Goal: Task Accomplishment & Management: Manage account settings

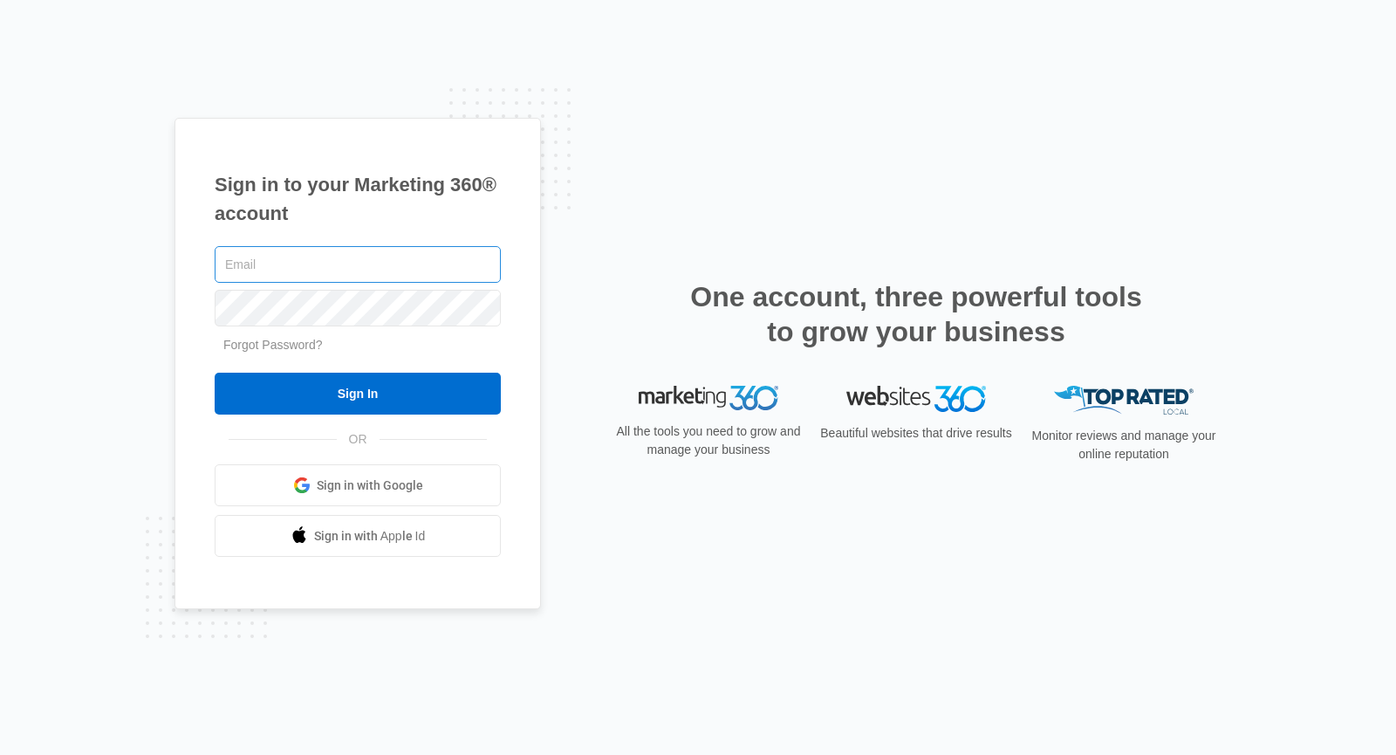
click at [272, 264] on input "text" at bounding box center [358, 264] width 286 height 37
type input "[EMAIL_ADDRESS][DOMAIN_NAME]"
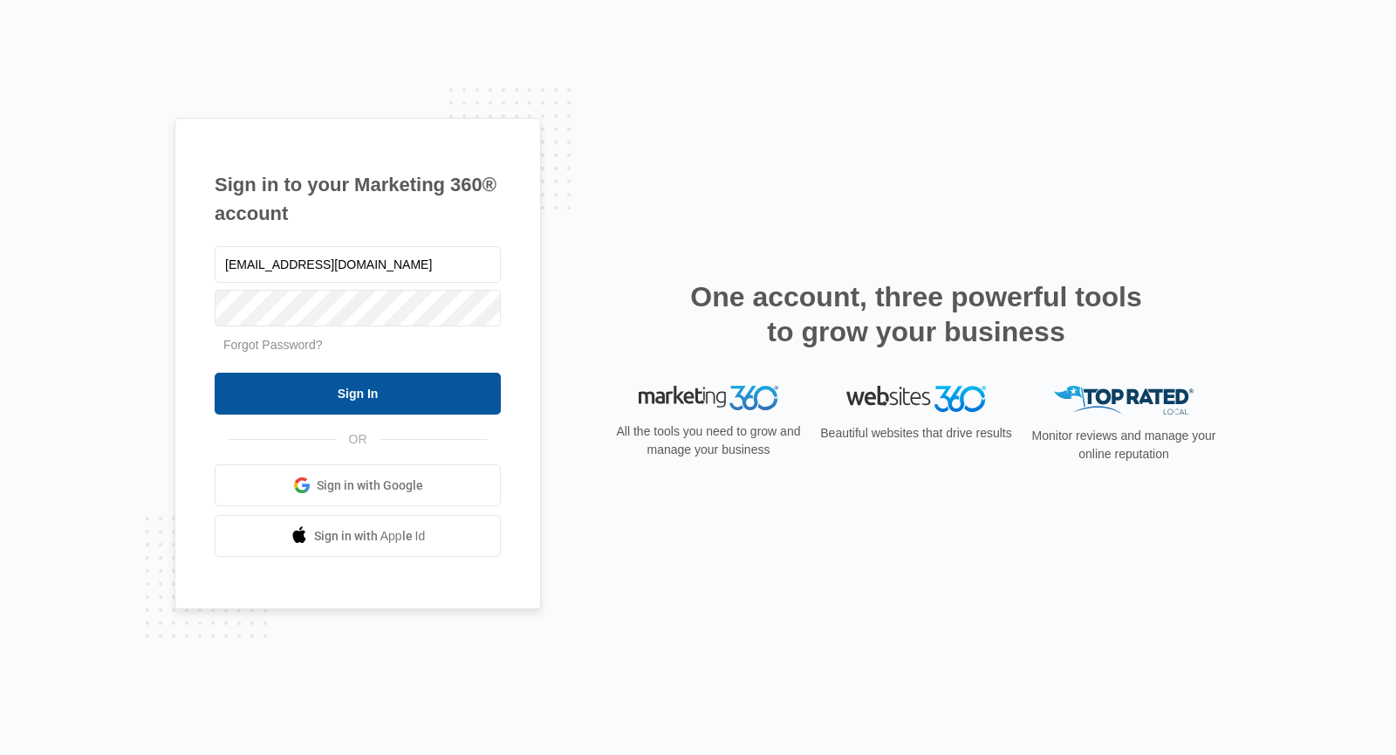
click at [395, 403] on input "Sign In" at bounding box center [358, 394] width 286 height 42
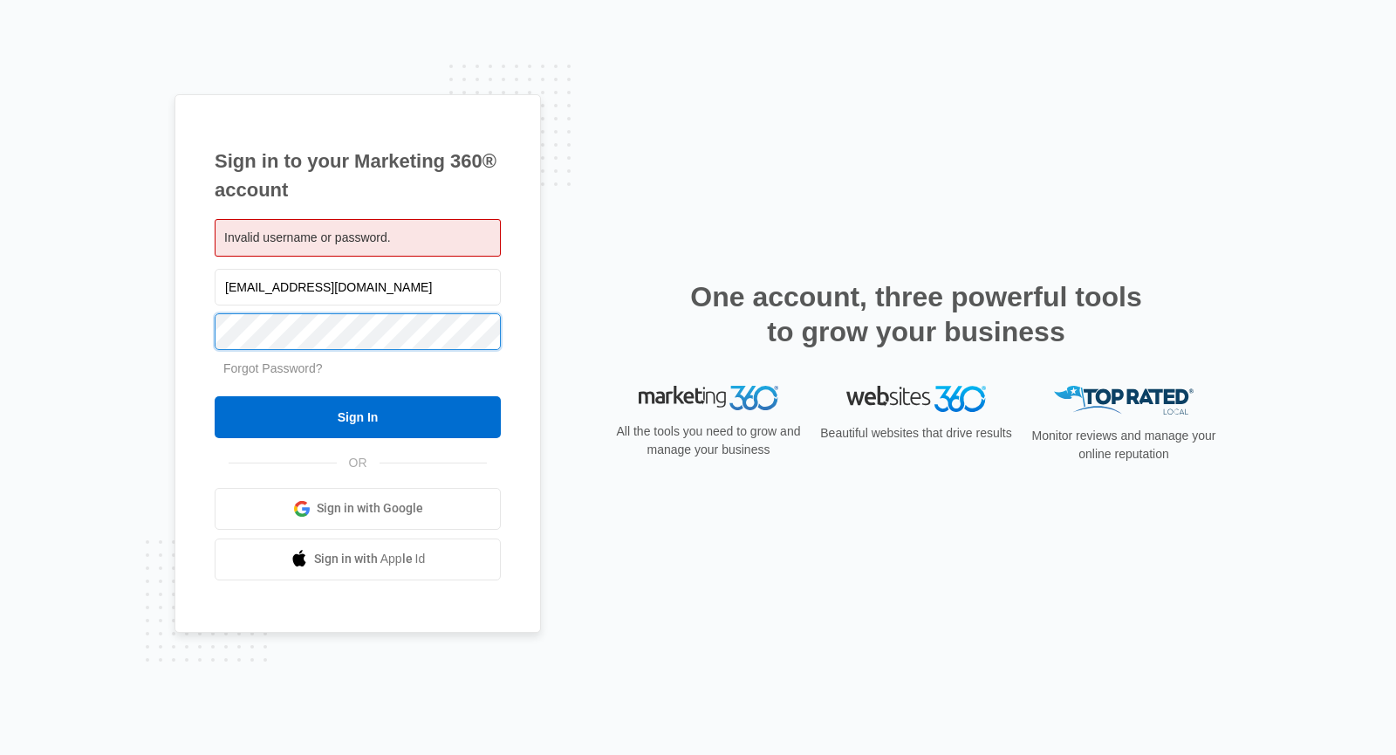
click at [215, 396] on input "Sign In" at bounding box center [358, 417] width 286 height 42
click at [284, 368] on link "Forgot Password?" at bounding box center [272, 368] width 99 height 14
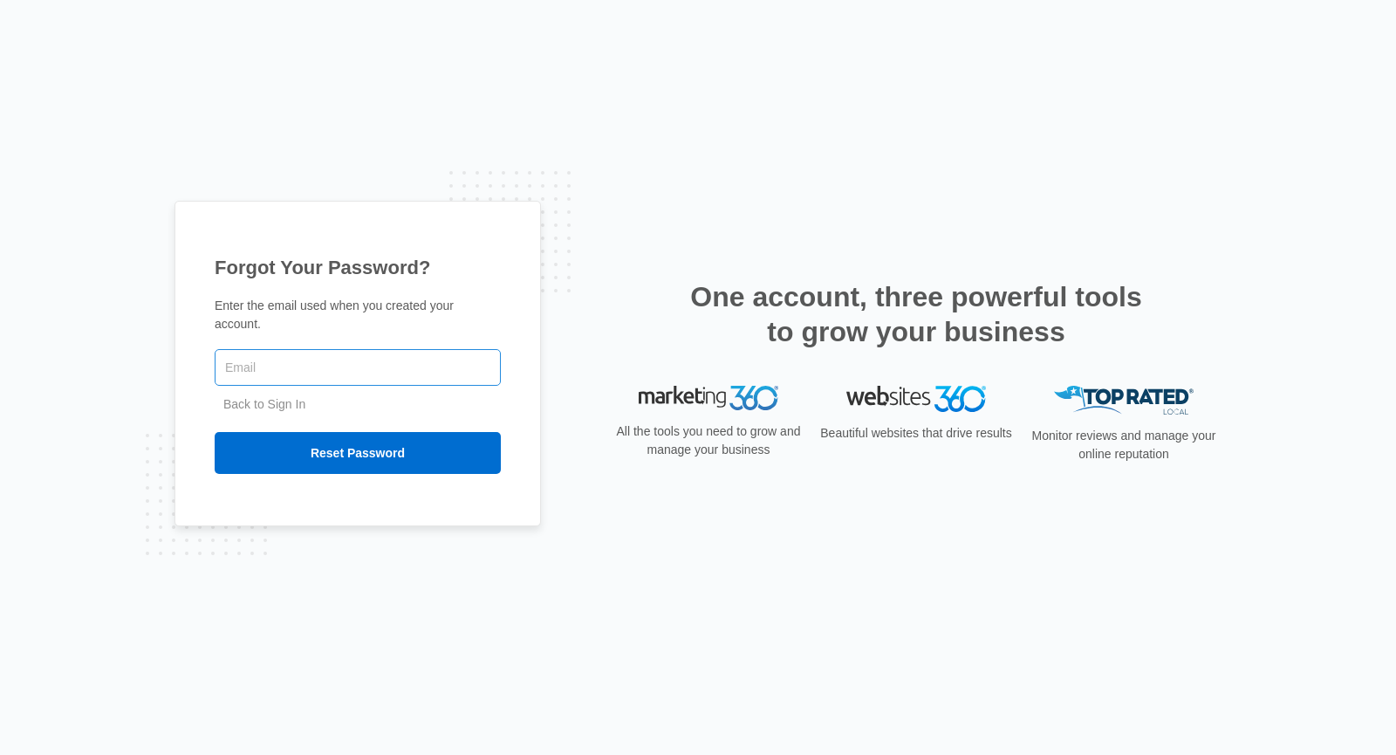
click at [283, 362] on input "text" at bounding box center [358, 367] width 286 height 37
type input "[EMAIL_ADDRESS][DOMAIN_NAME]"
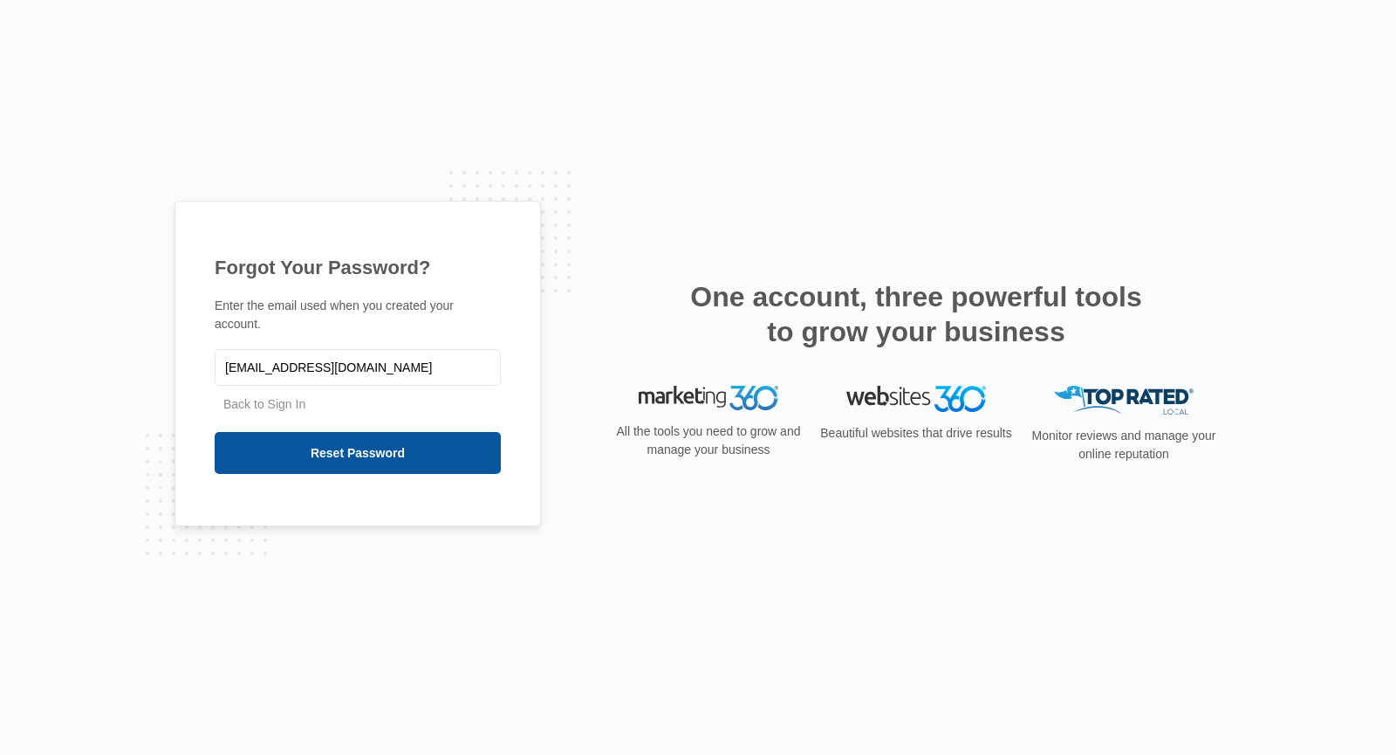
click at [360, 450] on input "Reset Password" at bounding box center [358, 453] width 286 height 42
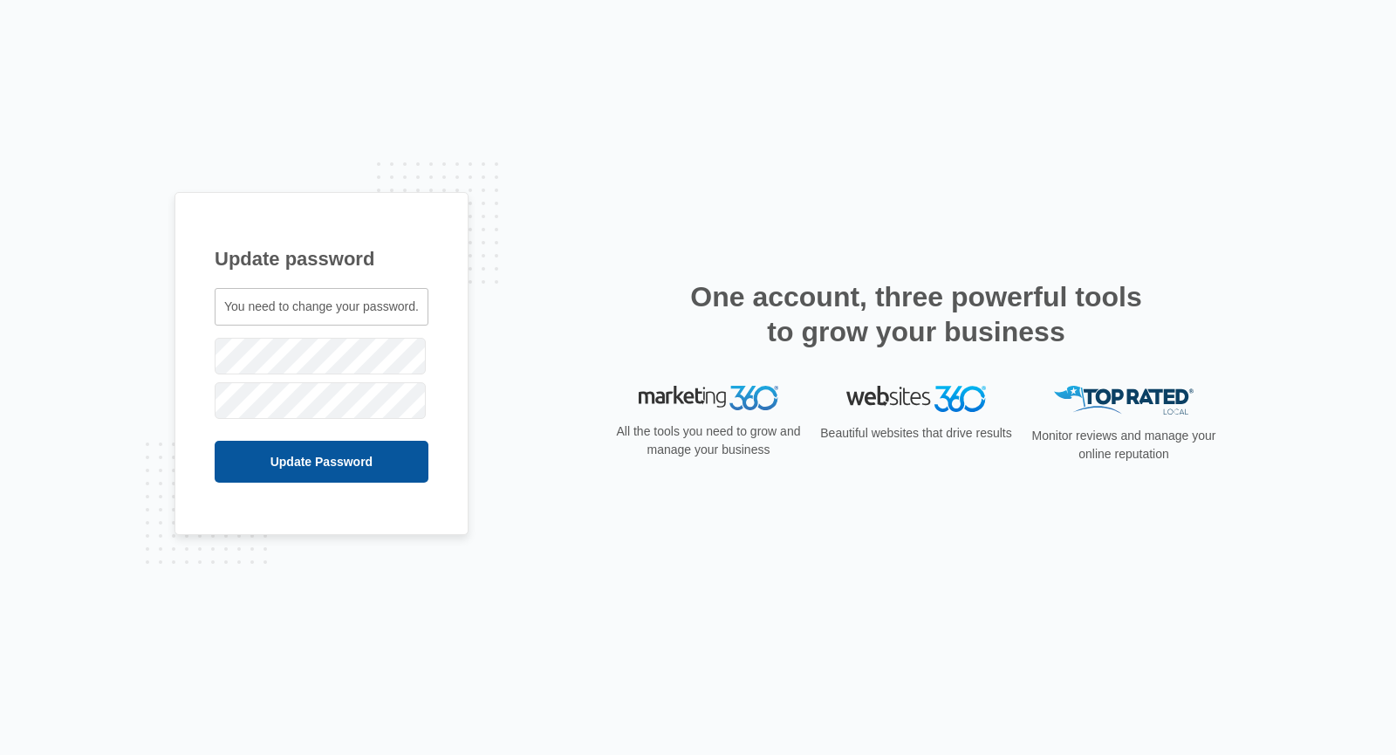
click at [293, 478] on input "Update Password" at bounding box center [322, 462] width 214 height 42
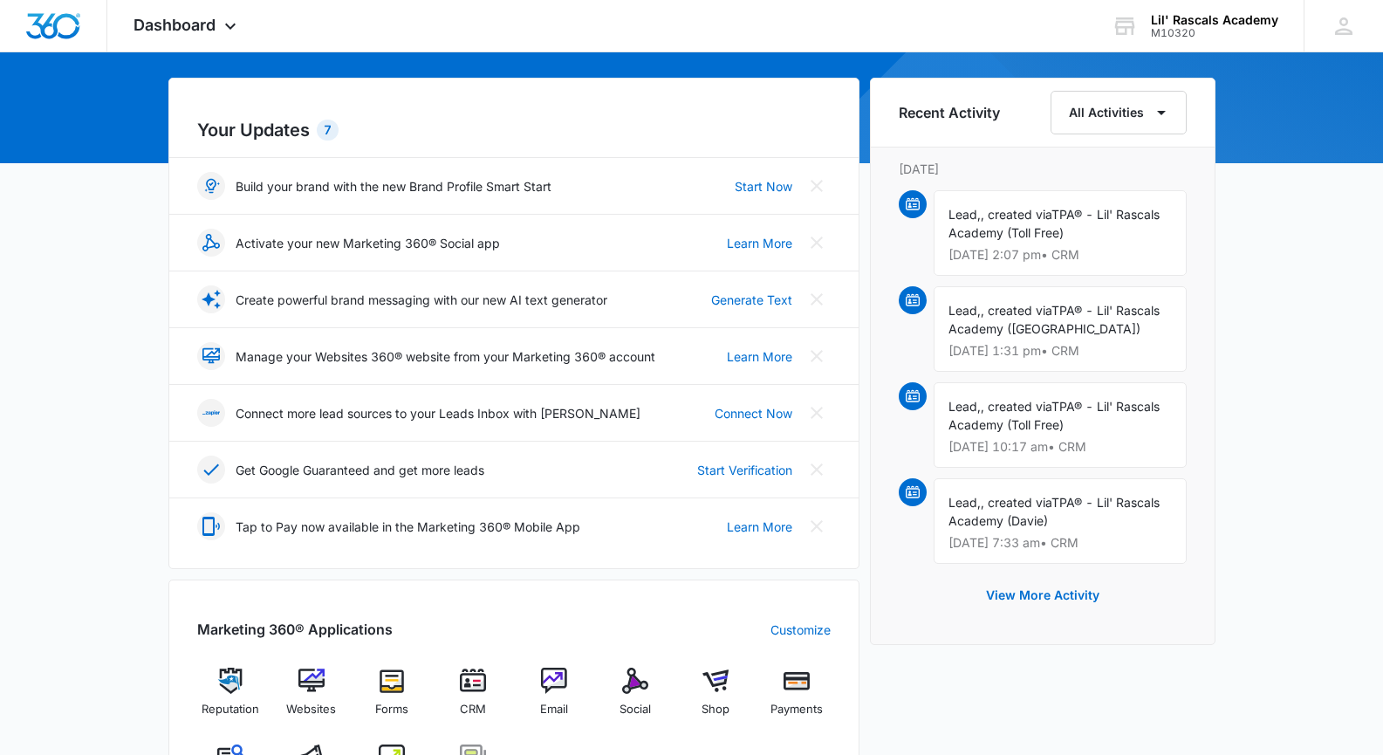
scroll to position [175, 0]
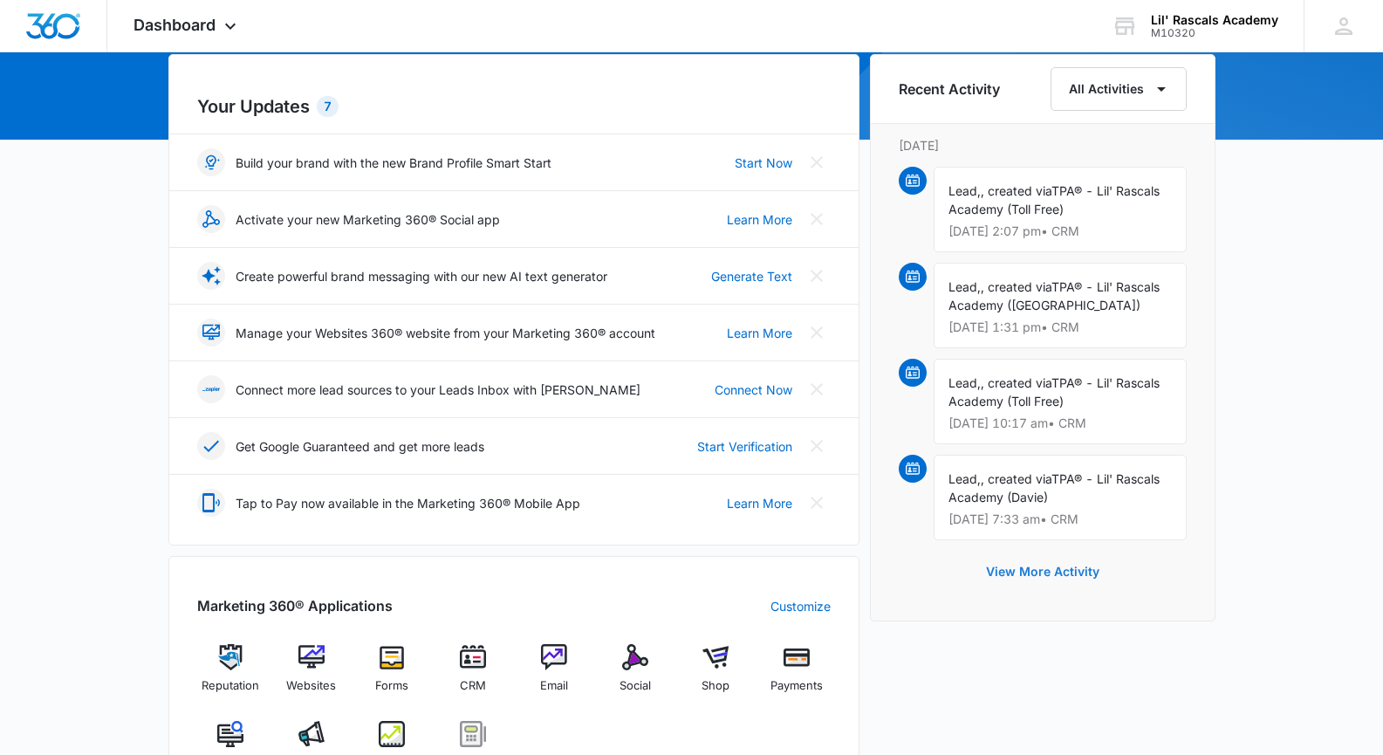
click at [1037, 575] on button "View More Activity" at bounding box center [1043, 572] width 148 height 42
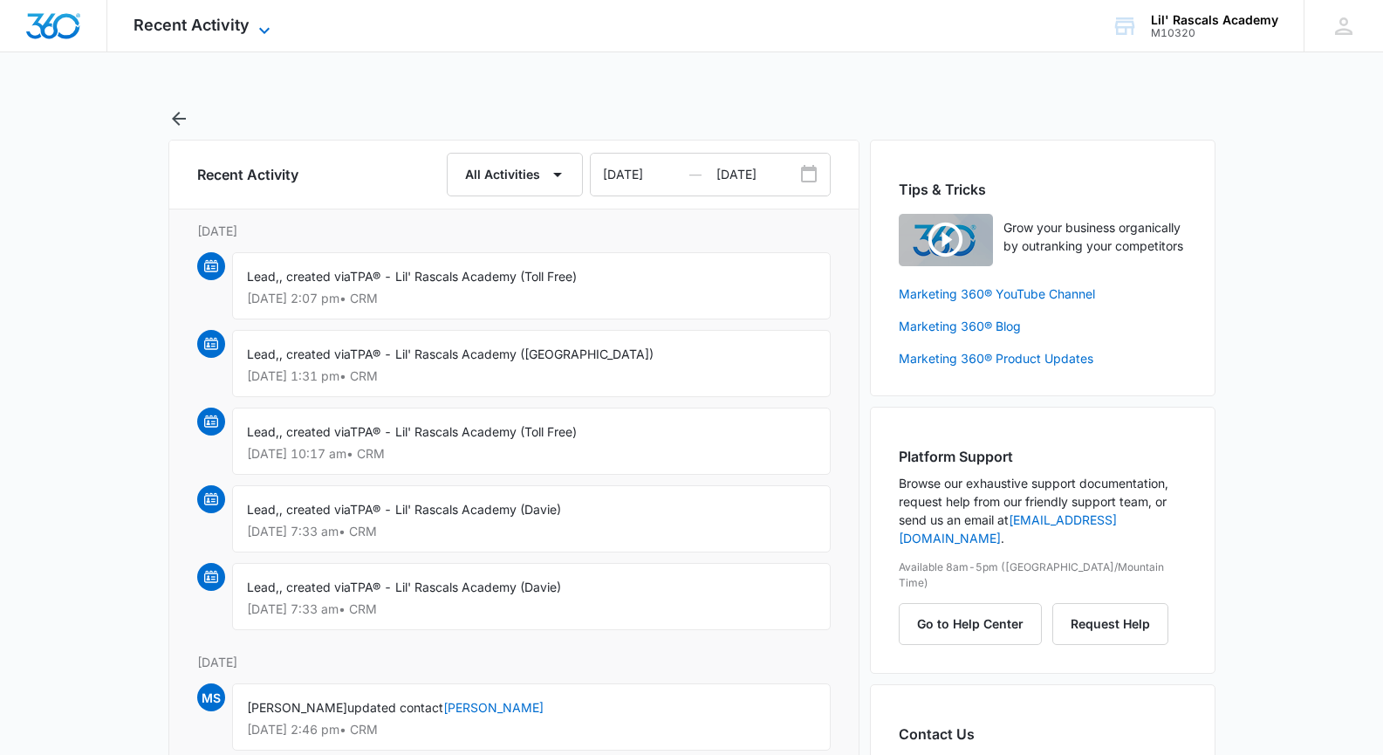
click at [174, 25] on span "Recent Activity" at bounding box center [192, 25] width 116 height 18
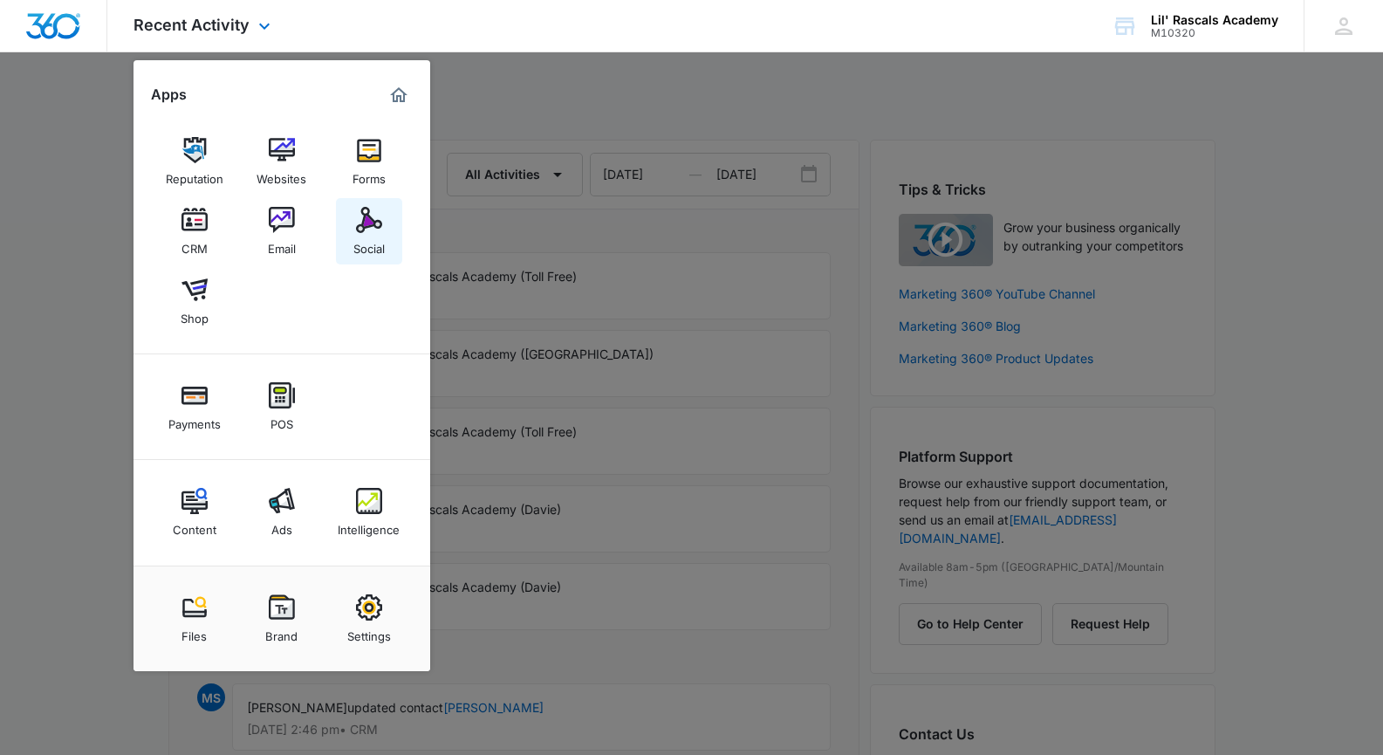
click at [360, 241] on div "Social" at bounding box center [368, 244] width 31 height 23
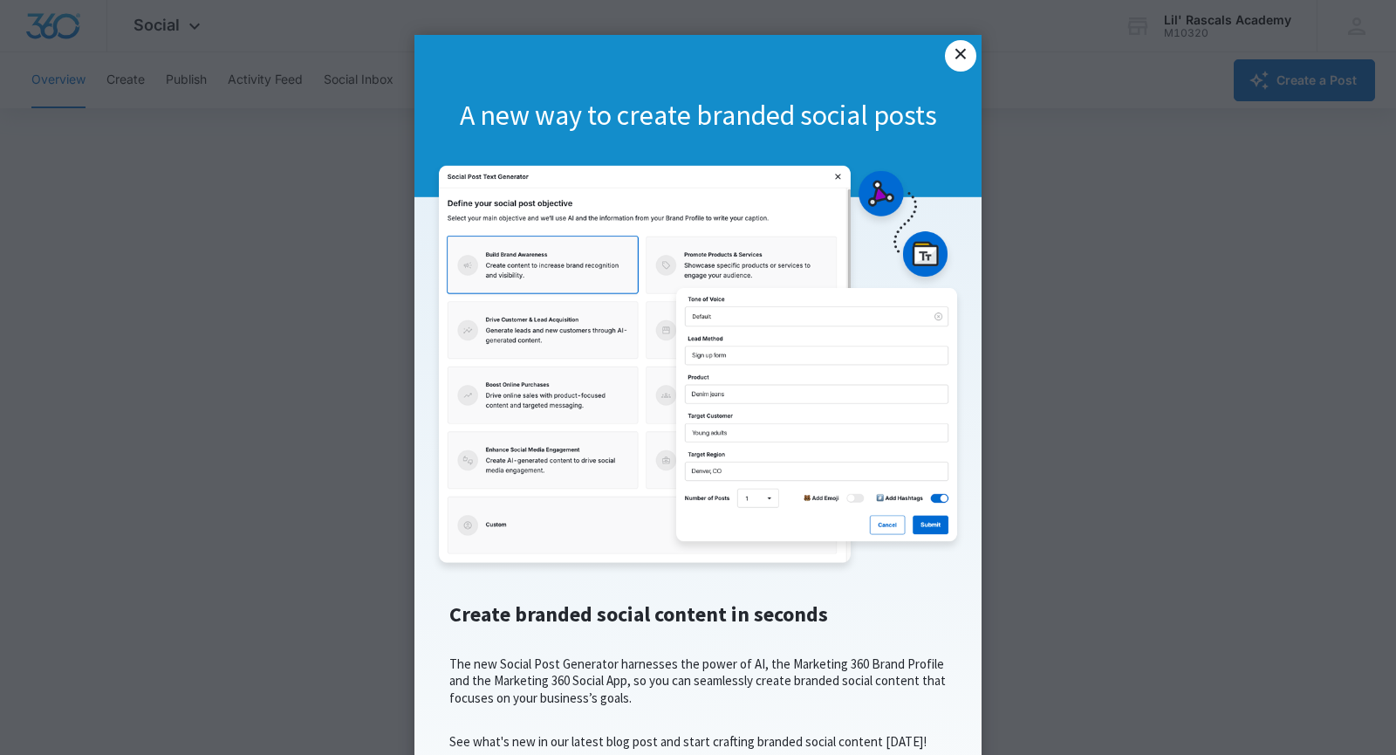
click at [949, 61] on link "×" at bounding box center [960, 55] width 31 height 31
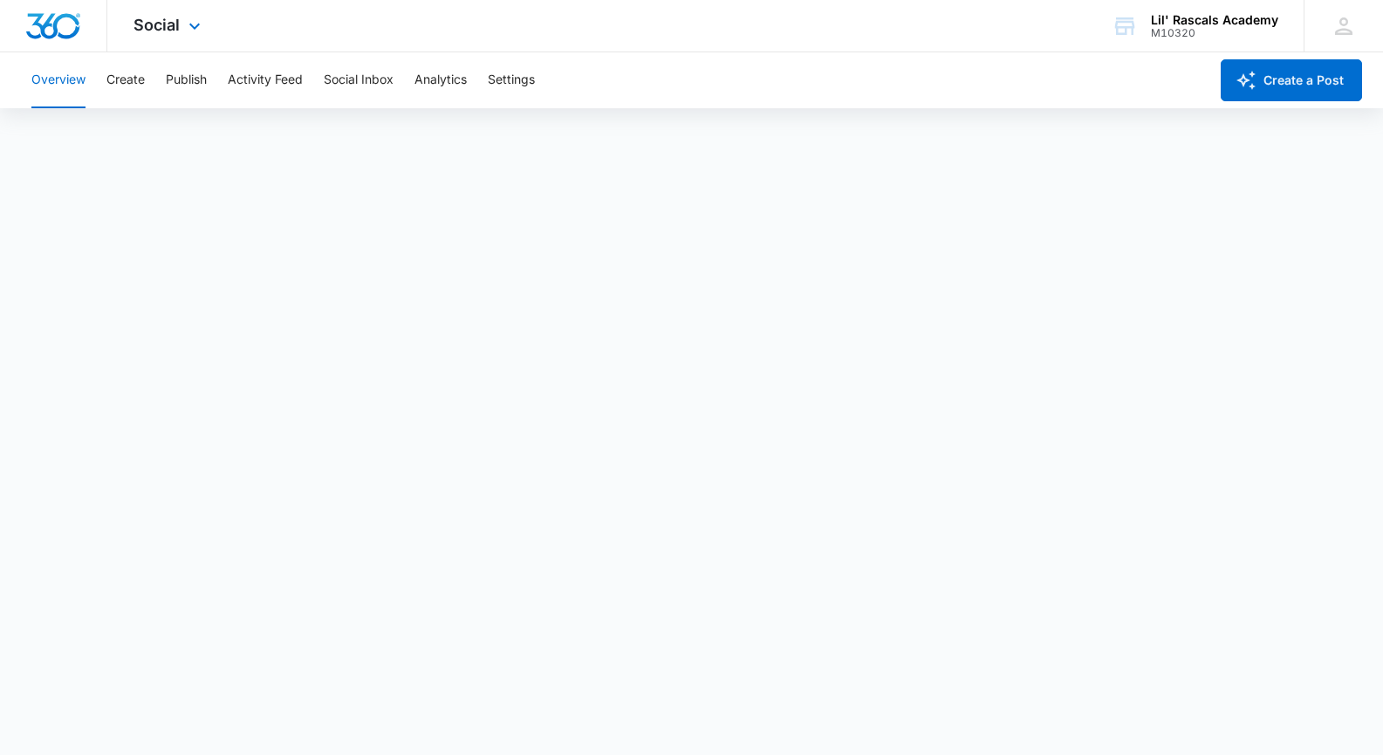
click at [91, 31] on div at bounding box center [53, 25] width 107 height 51
click at [1196, 19] on div "Lil' Rascals Academy" at bounding box center [1214, 20] width 127 height 14
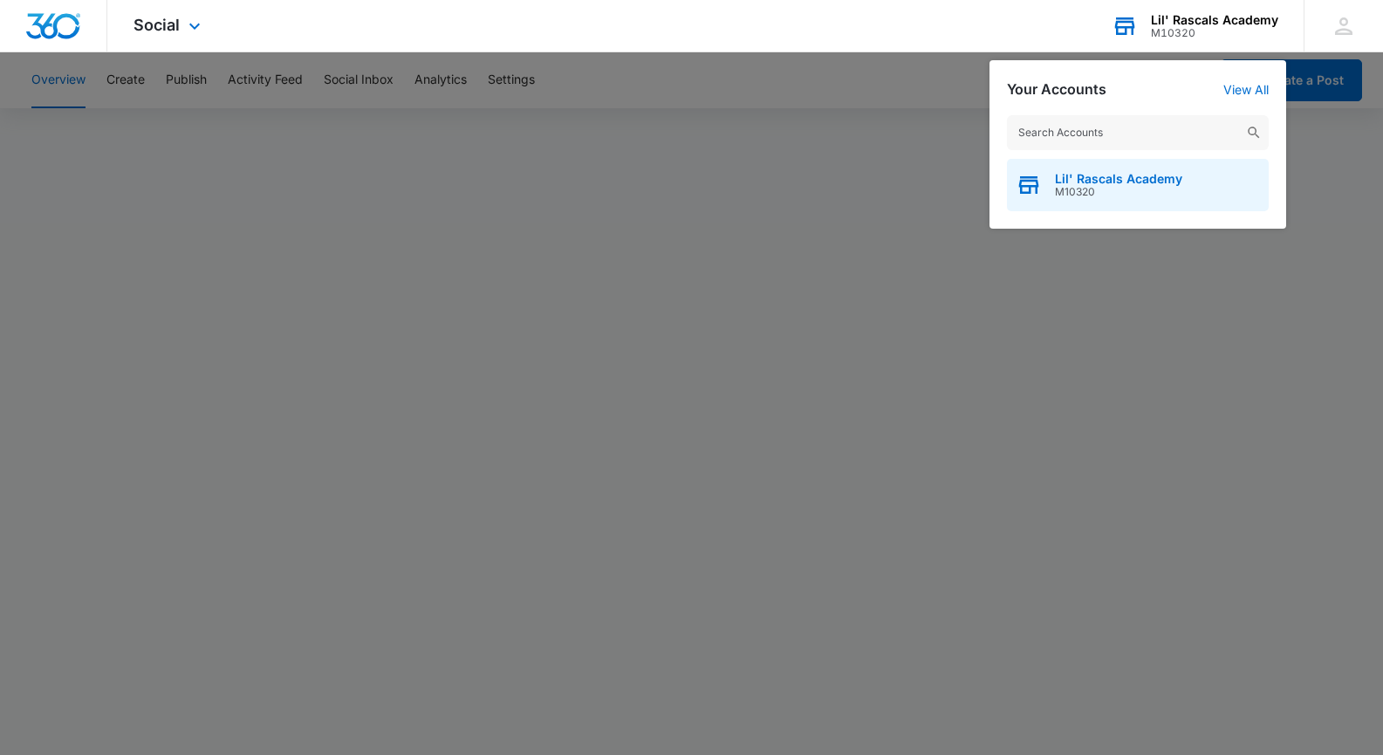
click at [1147, 184] on span "Lil' Rascals Academy" at bounding box center [1118, 179] width 127 height 14
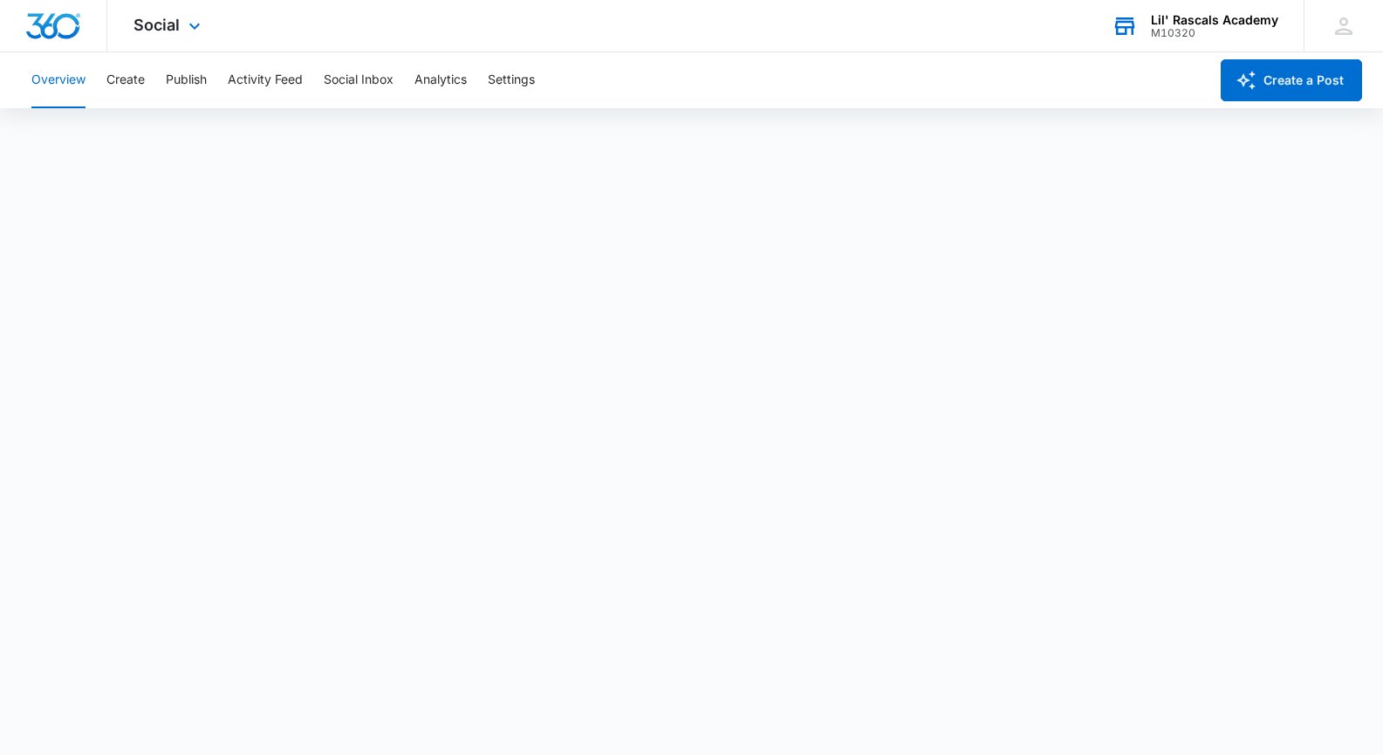
click at [1258, 17] on div "Lil' Rascals Academy" at bounding box center [1214, 20] width 127 height 14
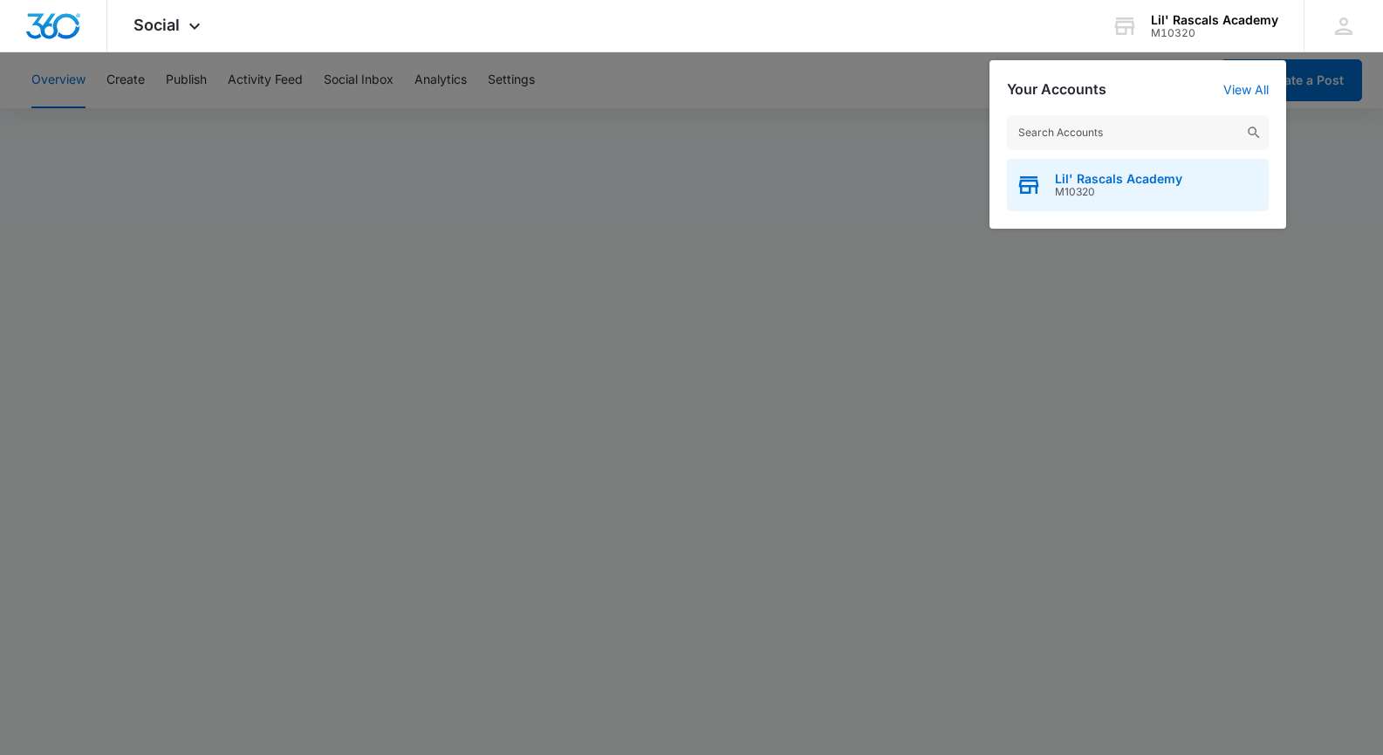
click at [1120, 181] on span "Lil' Rascals Academy" at bounding box center [1118, 179] width 127 height 14
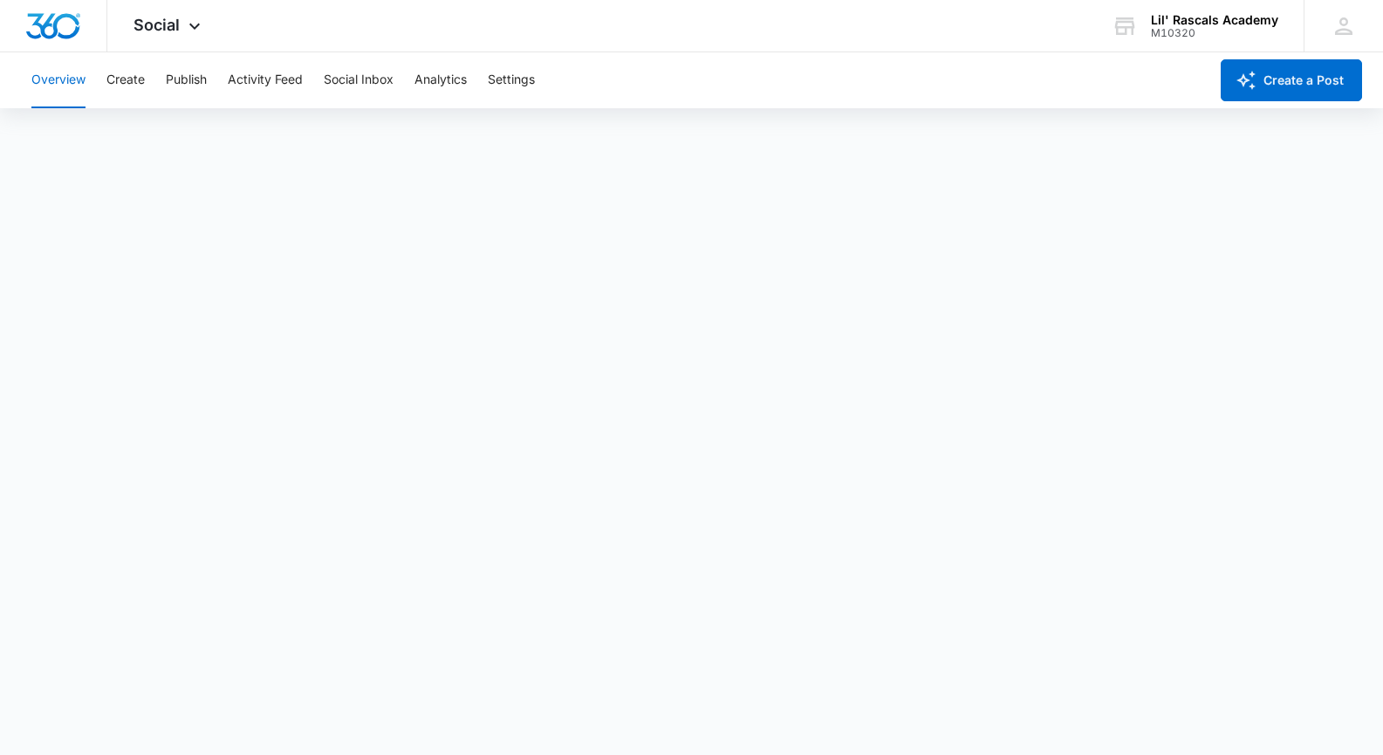
click at [409, 74] on div "Overview Create Publish Activity Feed Social Inbox Analytics Settings" at bounding box center [615, 80] width 1188 height 56
click at [423, 73] on button "Analytics" at bounding box center [441, 80] width 52 height 56
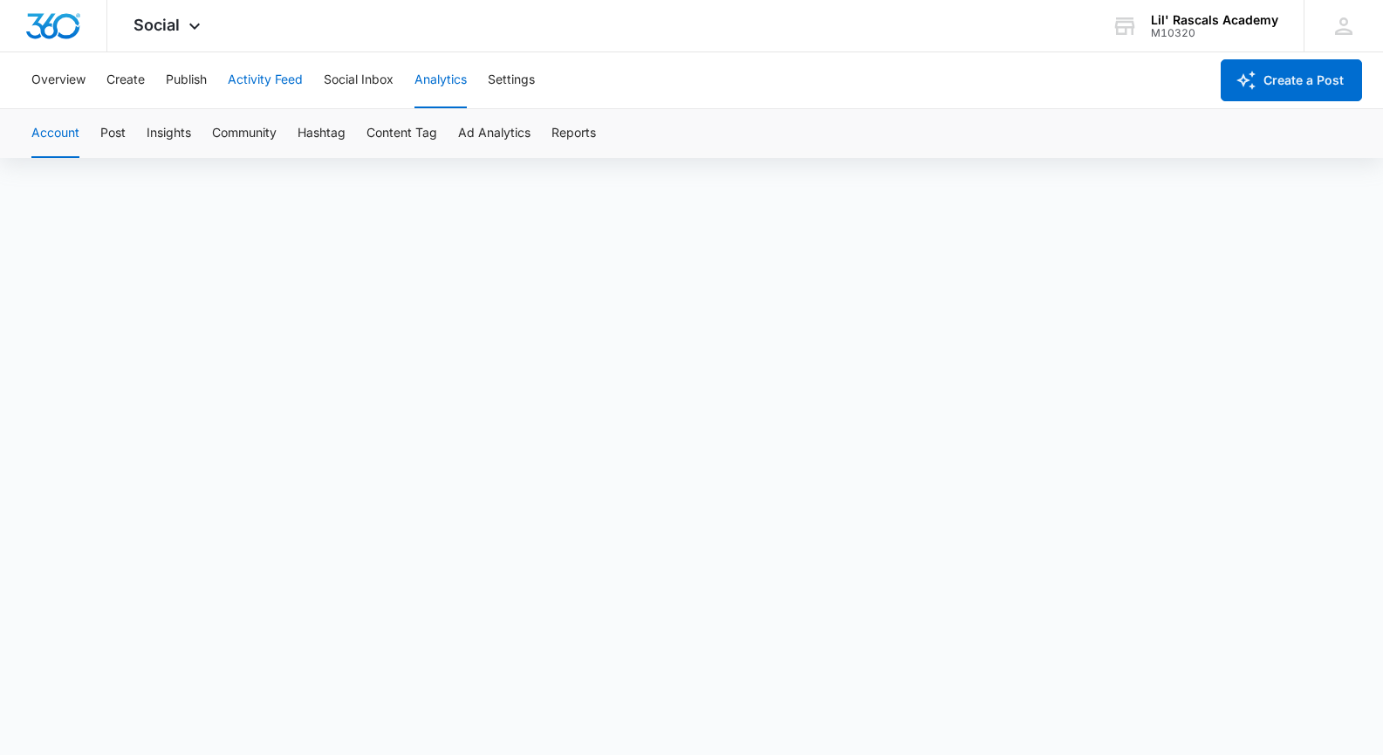
click at [255, 81] on button "Activity Feed" at bounding box center [265, 80] width 75 height 56
click at [324, 77] on div "Overview Create Publish Activity Feed Social Inbox Analytics Settings" at bounding box center [615, 80] width 1188 height 56
click at [198, 31] on icon at bounding box center [194, 30] width 21 height 21
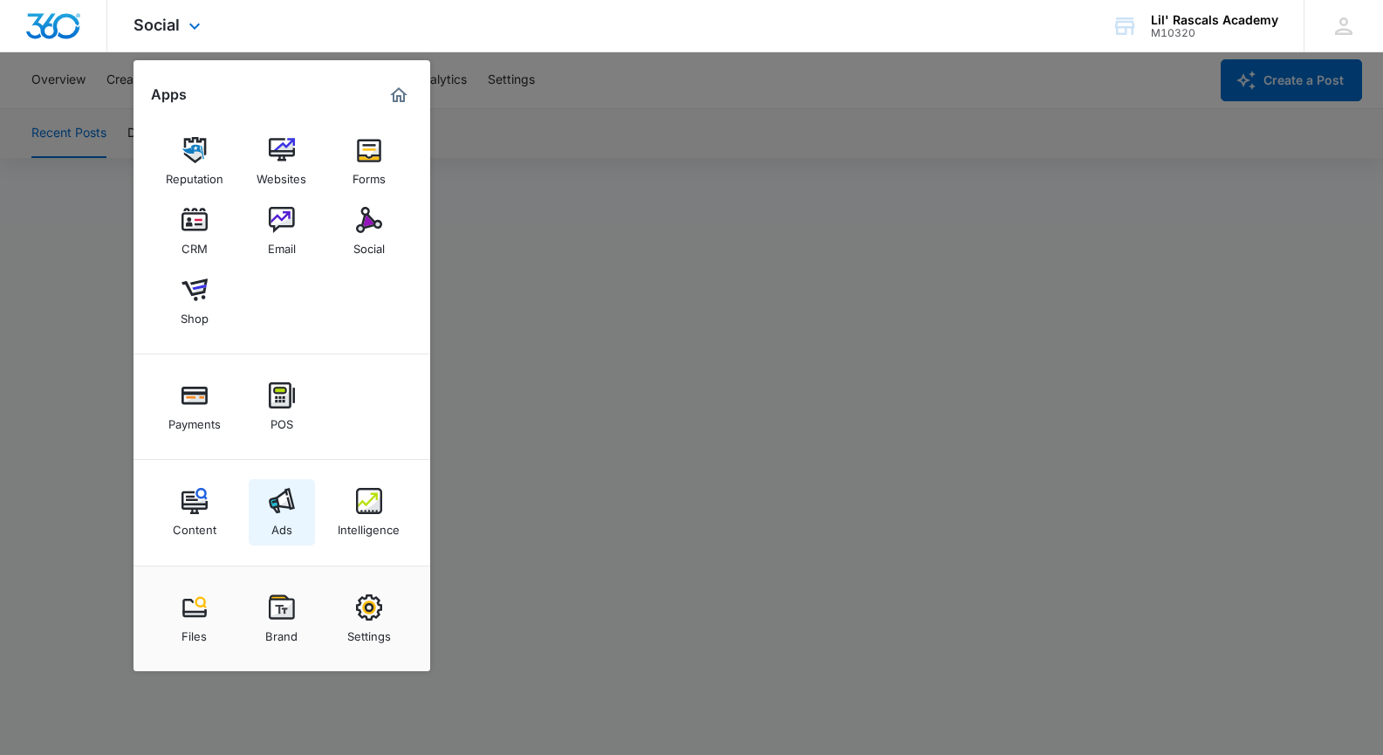
click at [280, 534] on div "Ads" at bounding box center [281, 525] width 21 height 23
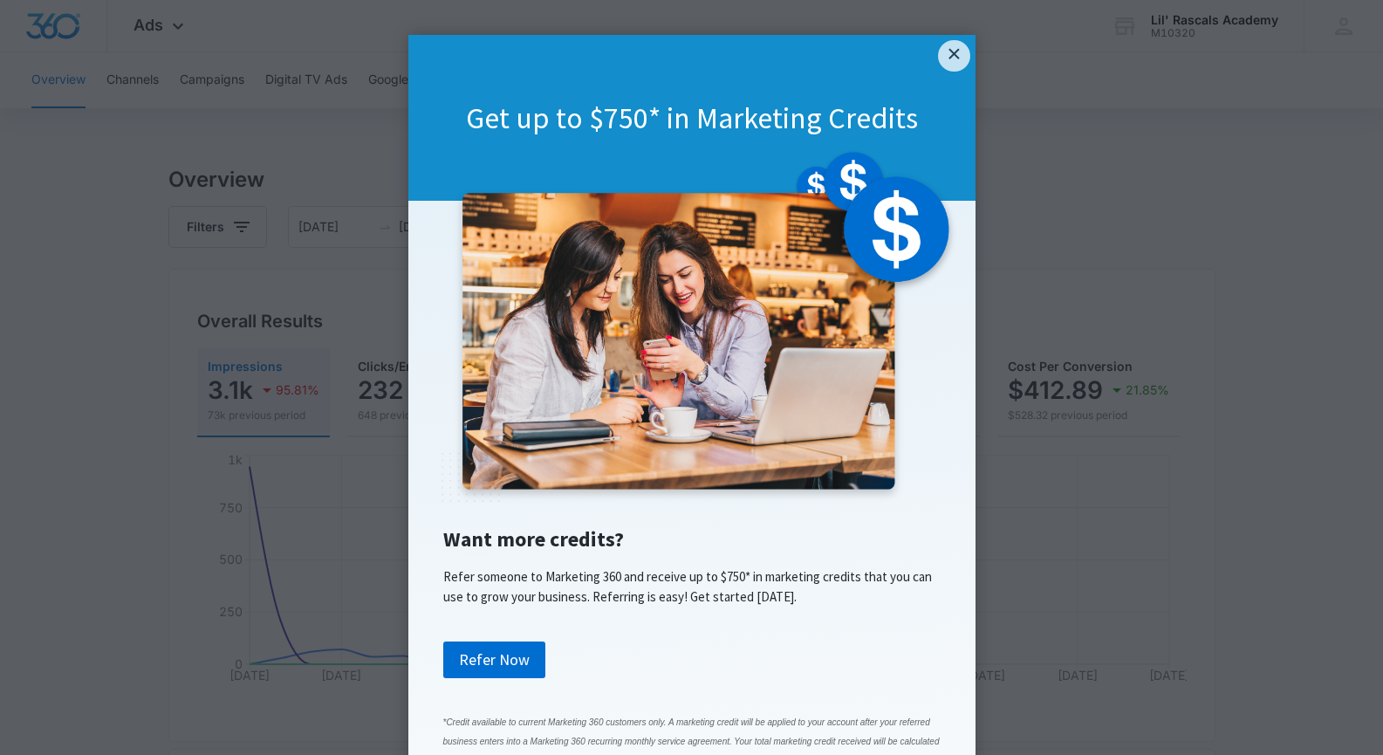
click at [942, 48] on link "×" at bounding box center [953, 55] width 31 height 31
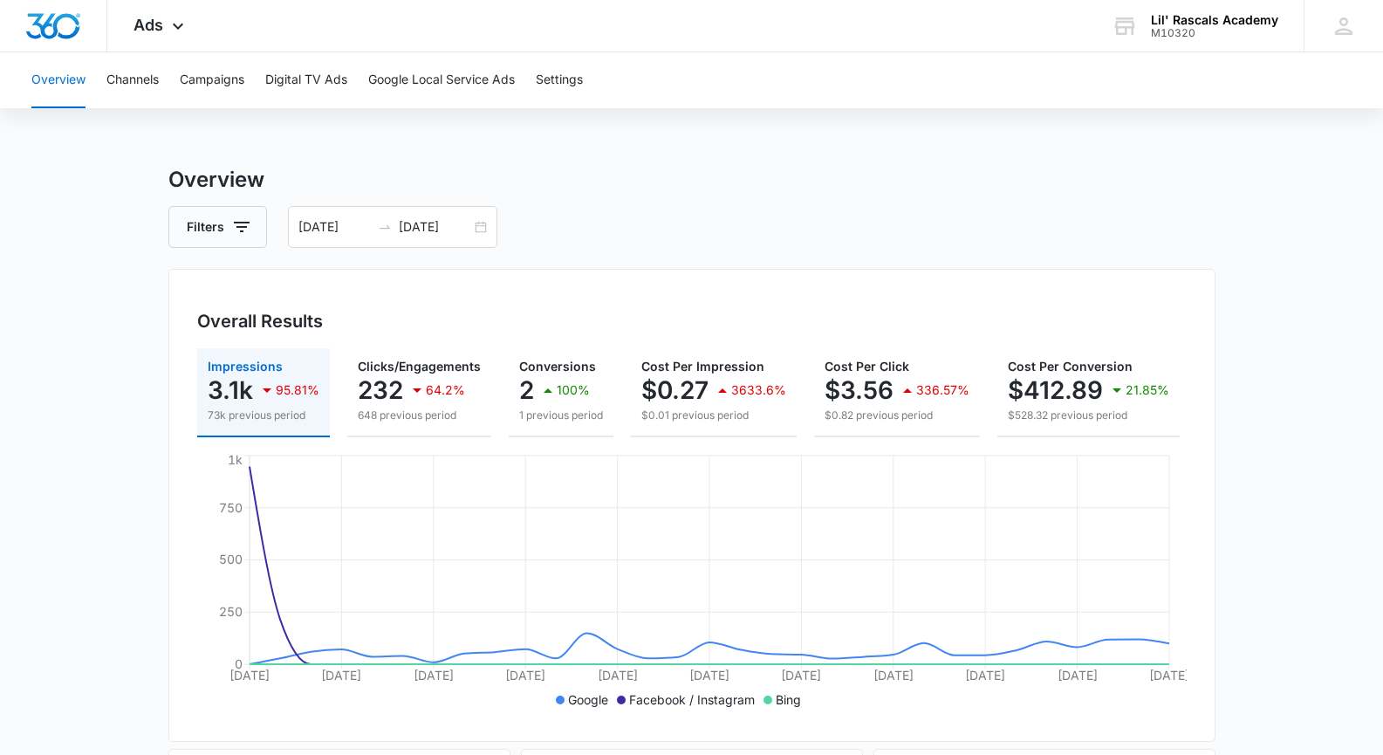
click at [269, 389] on icon "button" at bounding box center [267, 390] width 21 height 21
click at [292, 390] on p "95.81%" at bounding box center [298, 390] width 44 height 12
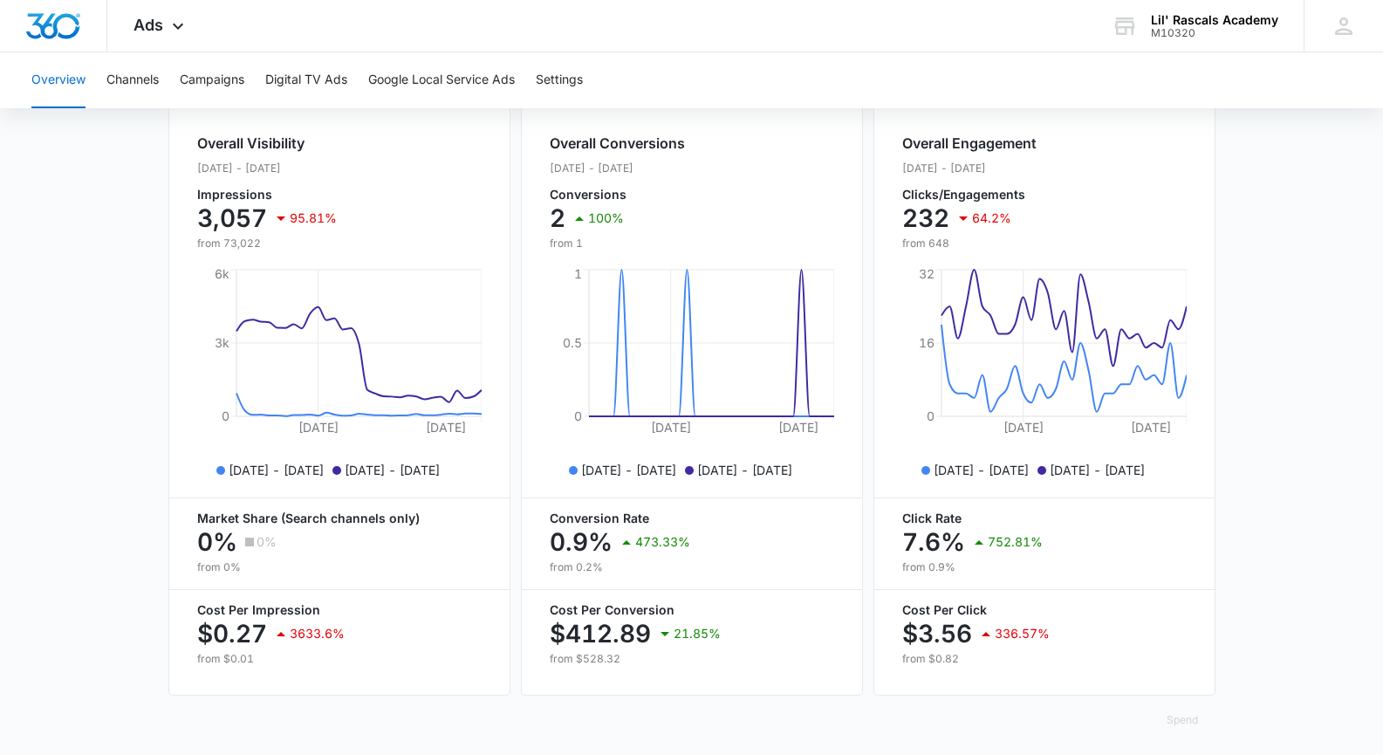
scroll to position [675, 0]
